Goal: Obtain resource: Download file/media

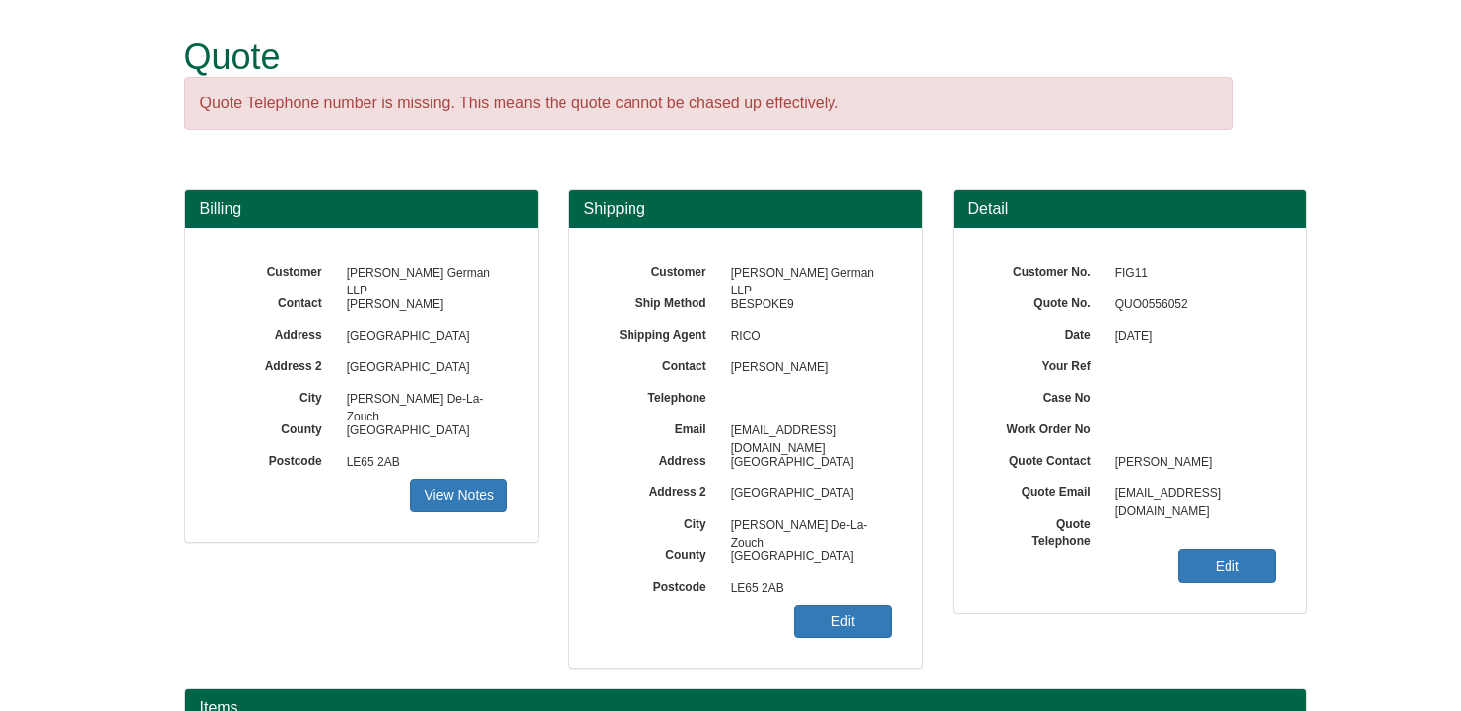
scroll to position [296, 0]
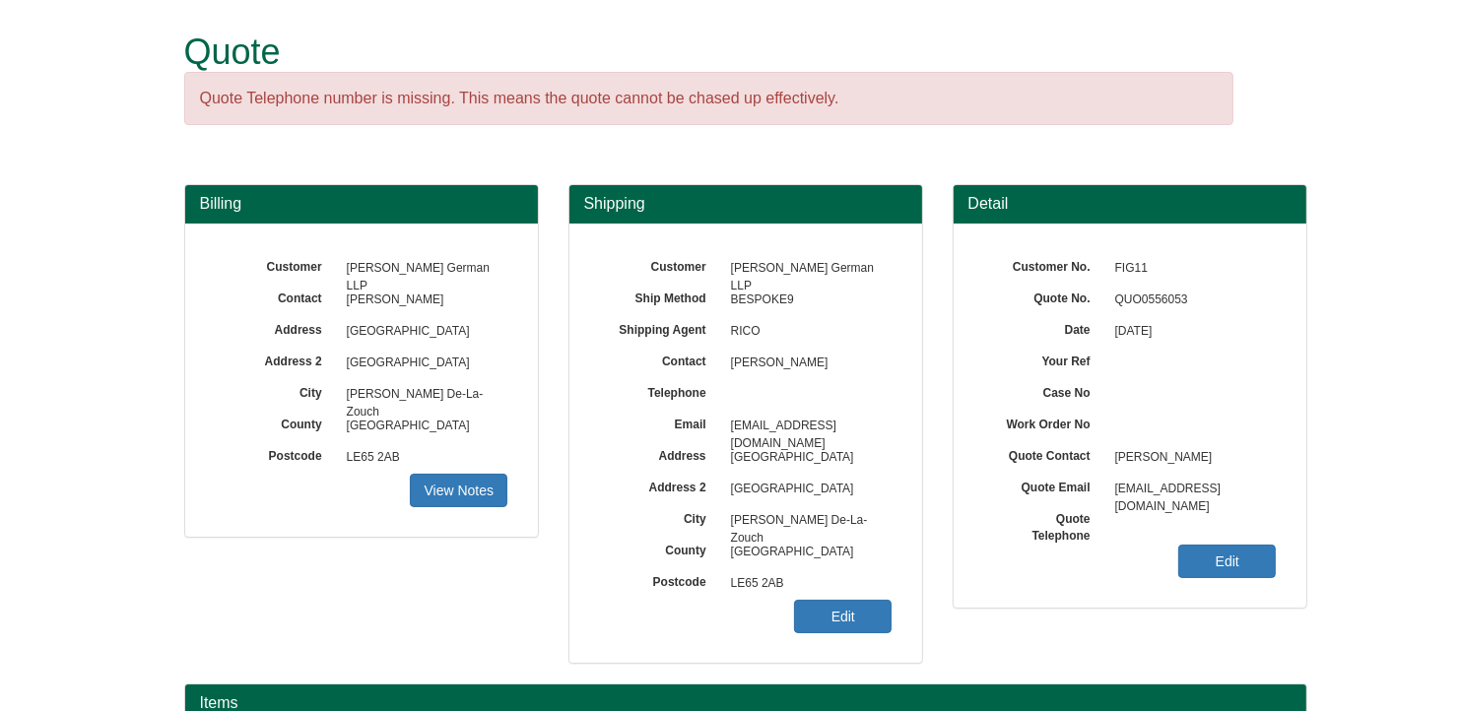
scroll to position [296, 0]
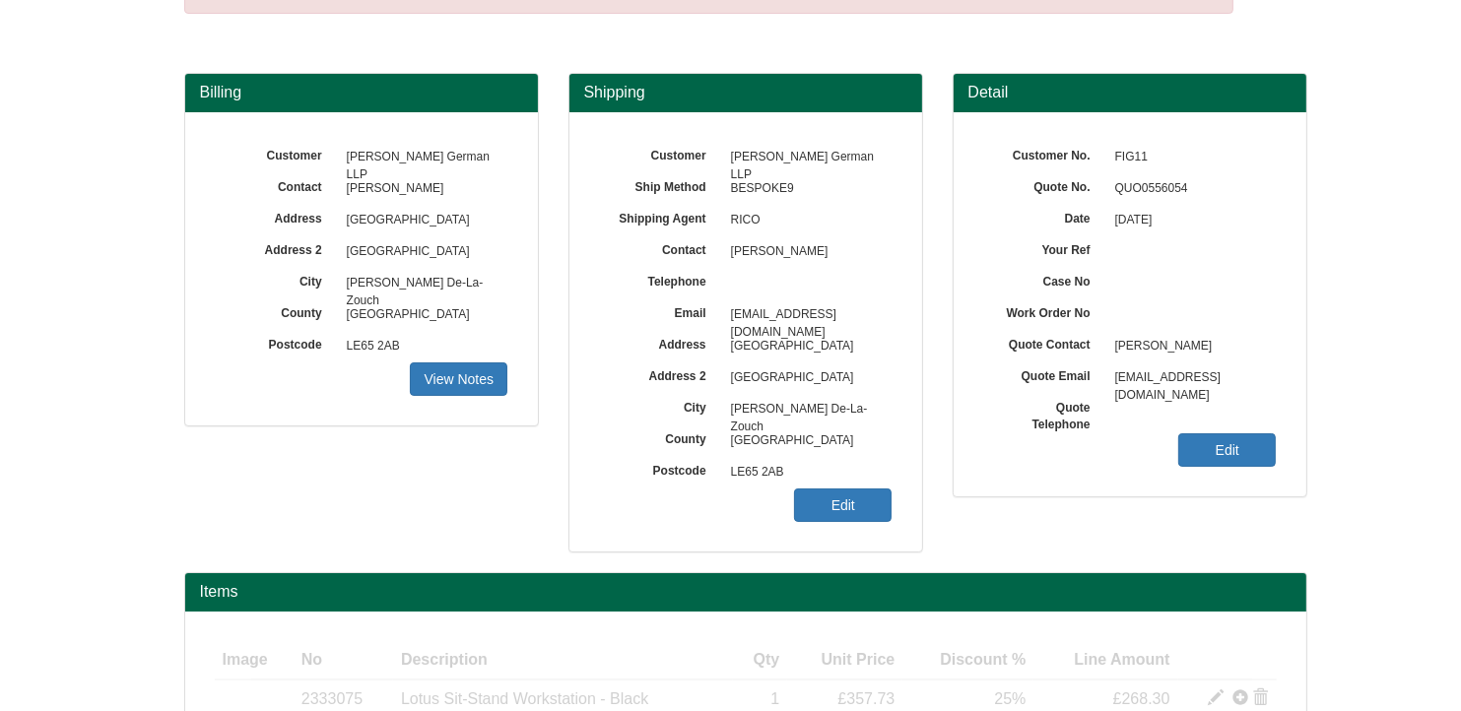
scroll to position [401, 0]
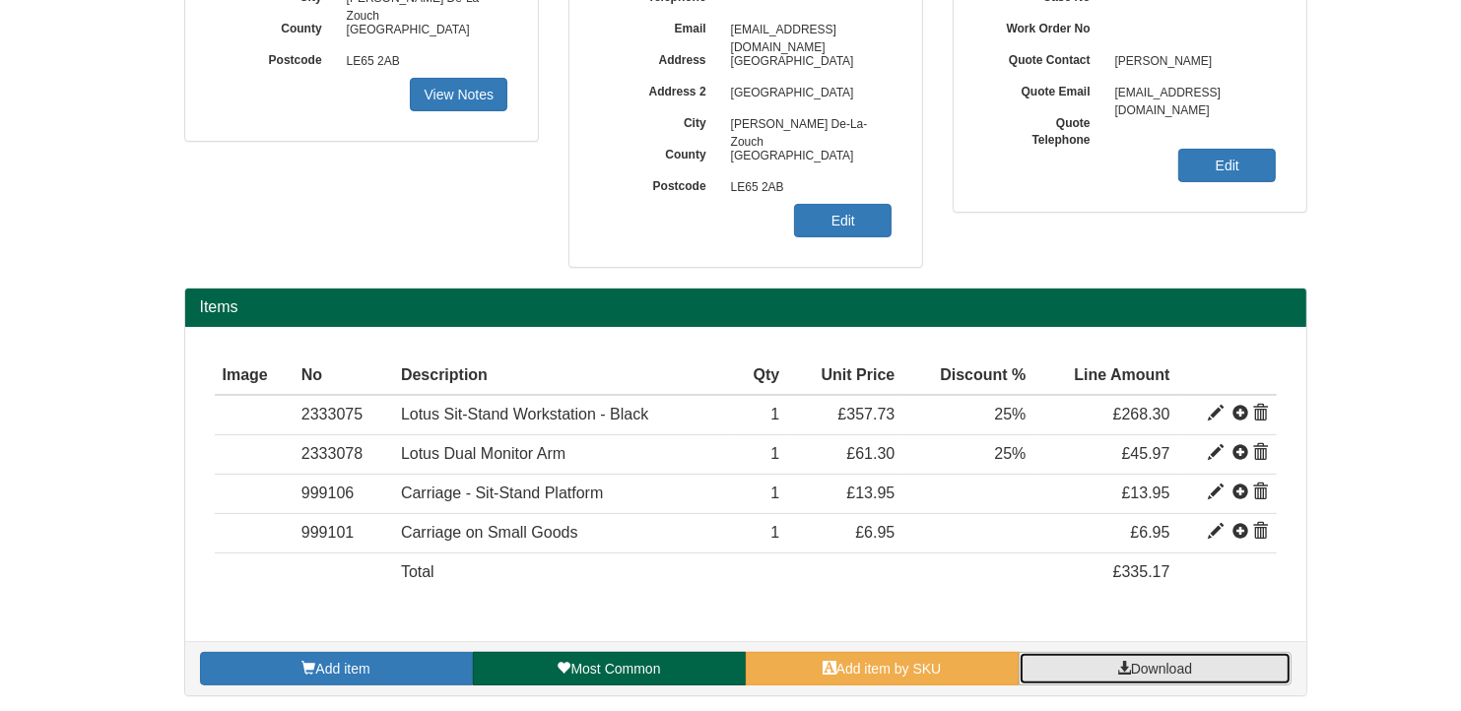
click at [1197, 667] on link "Download" at bounding box center [1155, 668] width 273 height 33
